Goal: Transaction & Acquisition: Purchase product/service

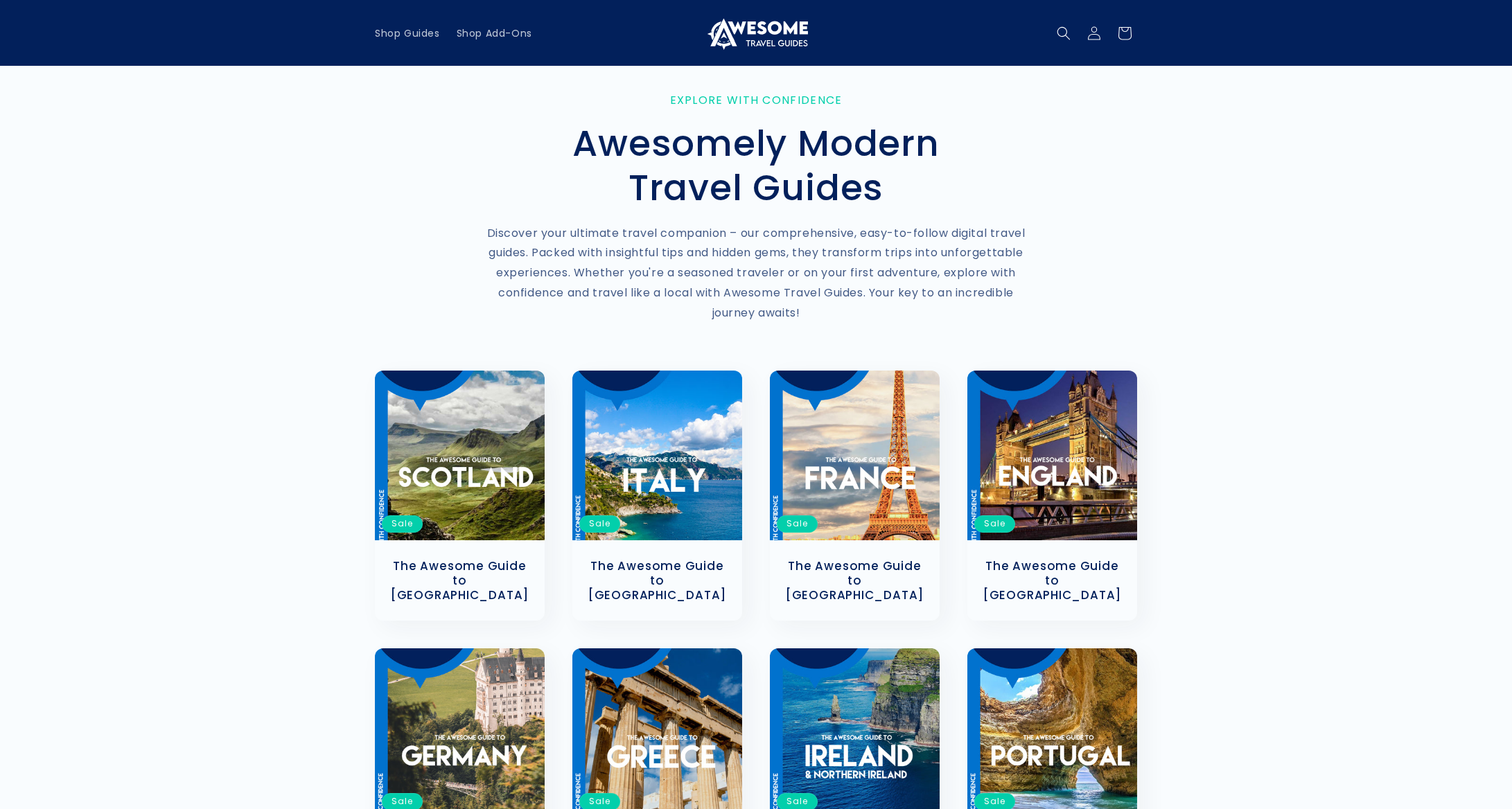
click at [1091, 352] on div "Explore with Confidence Awesomely Modern Travel Guides Discover your ultimate t…" at bounding box center [756, 212] width 1512 height 293
click at [1055, 559] on link "The Awesome Guide to [GEOGRAPHIC_DATA]" at bounding box center [1052, 580] width 142 height 43
